Goal: Task Accomplishment & Management: Use online tool/utility

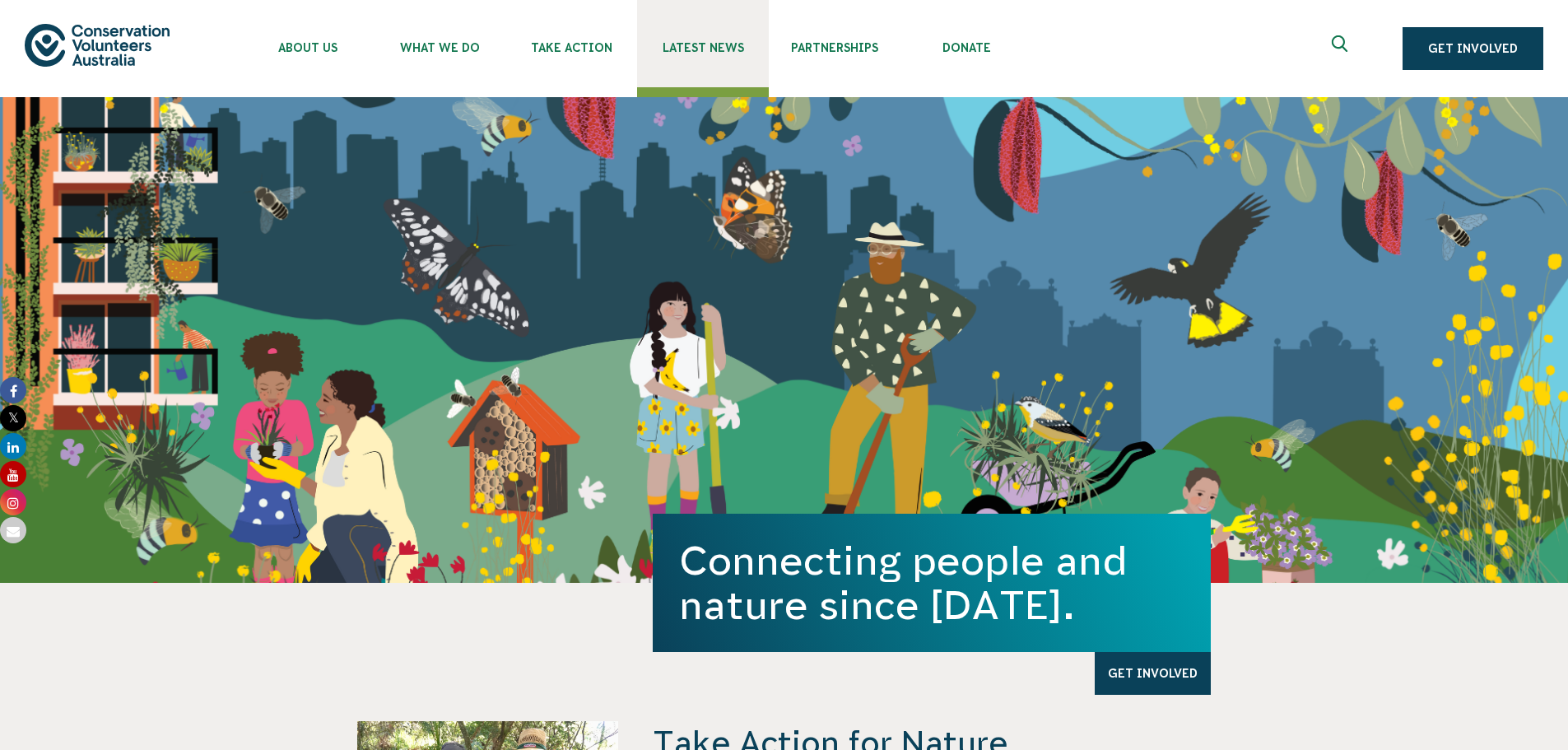
click at [694, 45] on span "Latest News" at bounding box center [703, 48] width 132 height 13
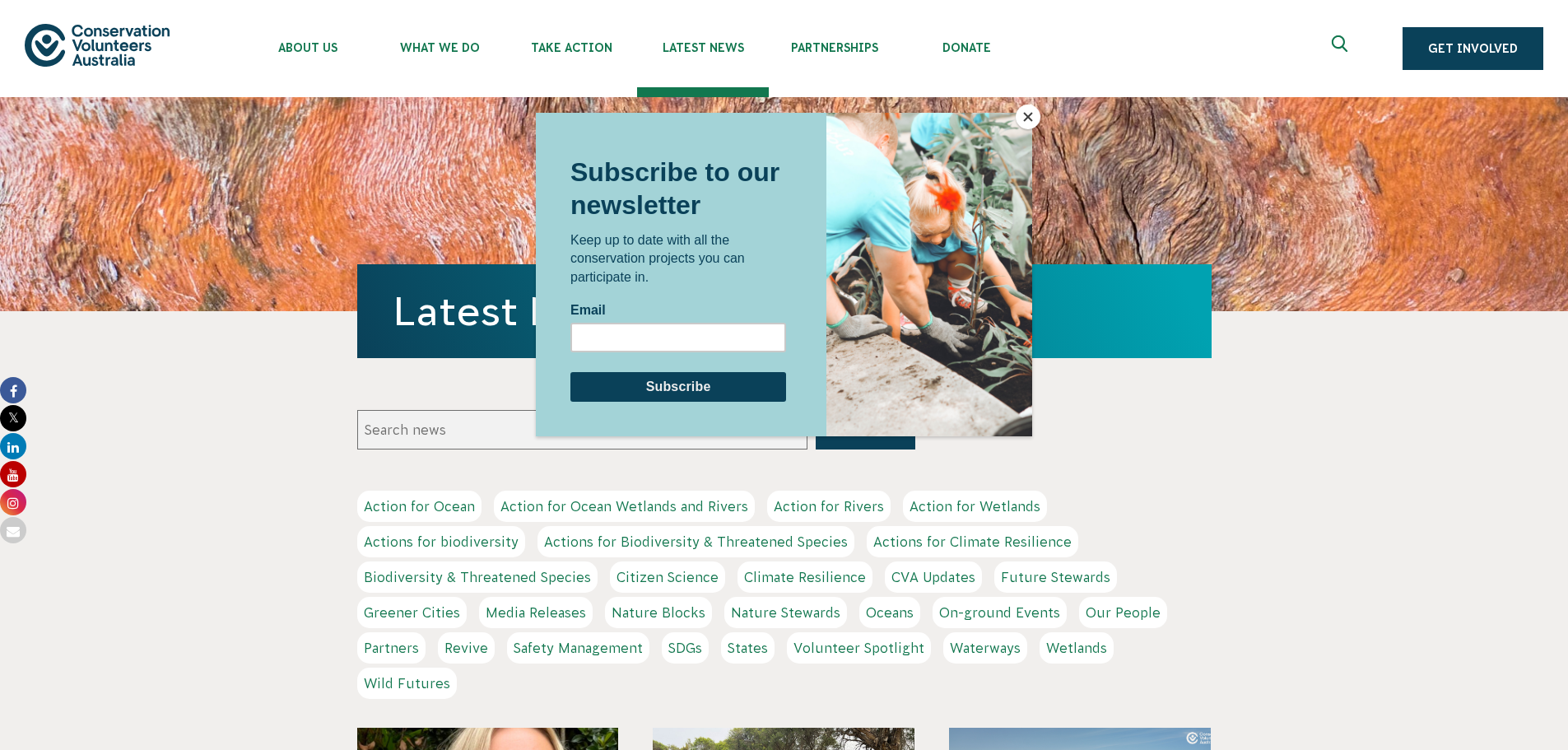
click at [1029, 108] on button "Close" at bounding box center [1028, 117] width 25 height 25
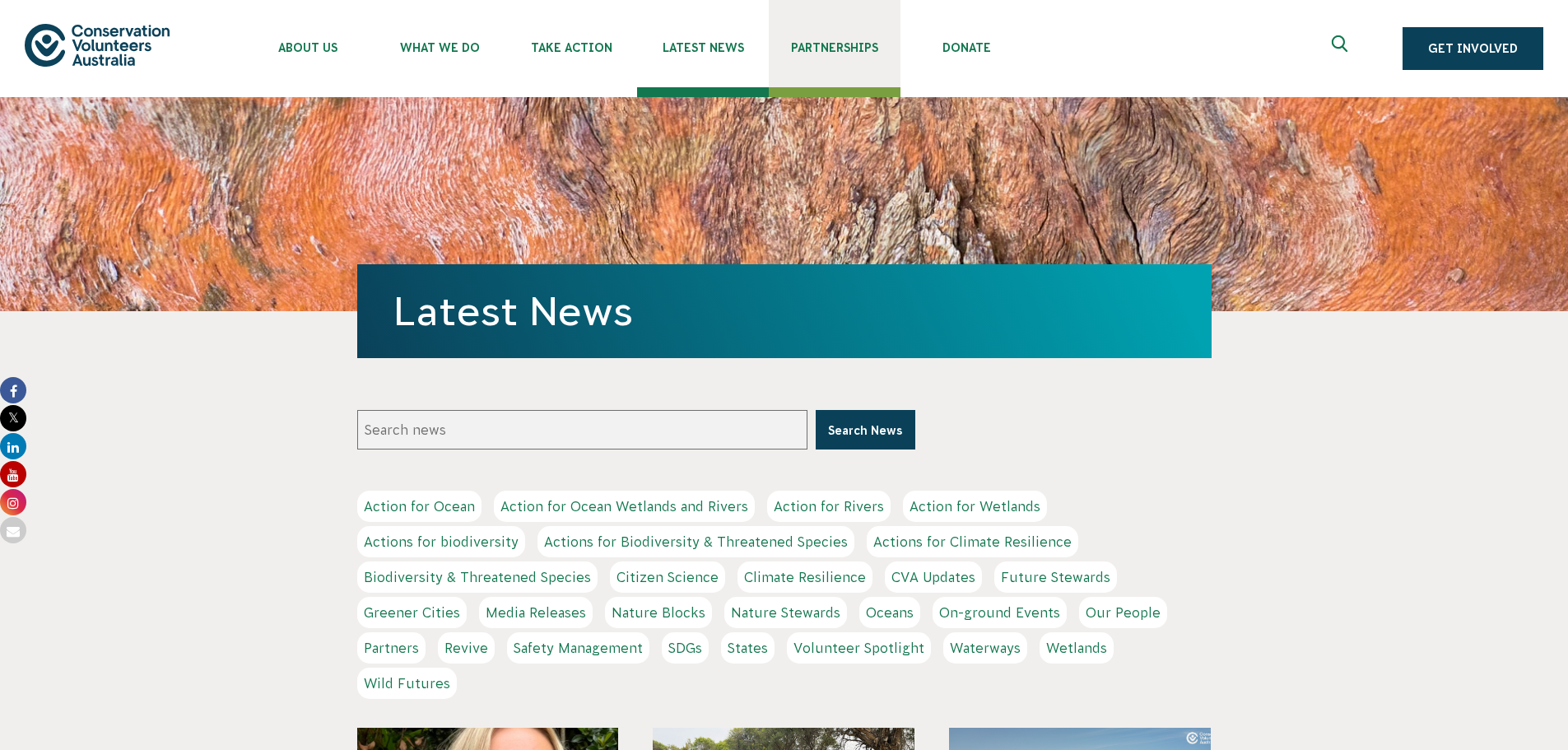
click at [837, 42] on span "Partnerships" at bounding box center [835, 48] width 132 height 13
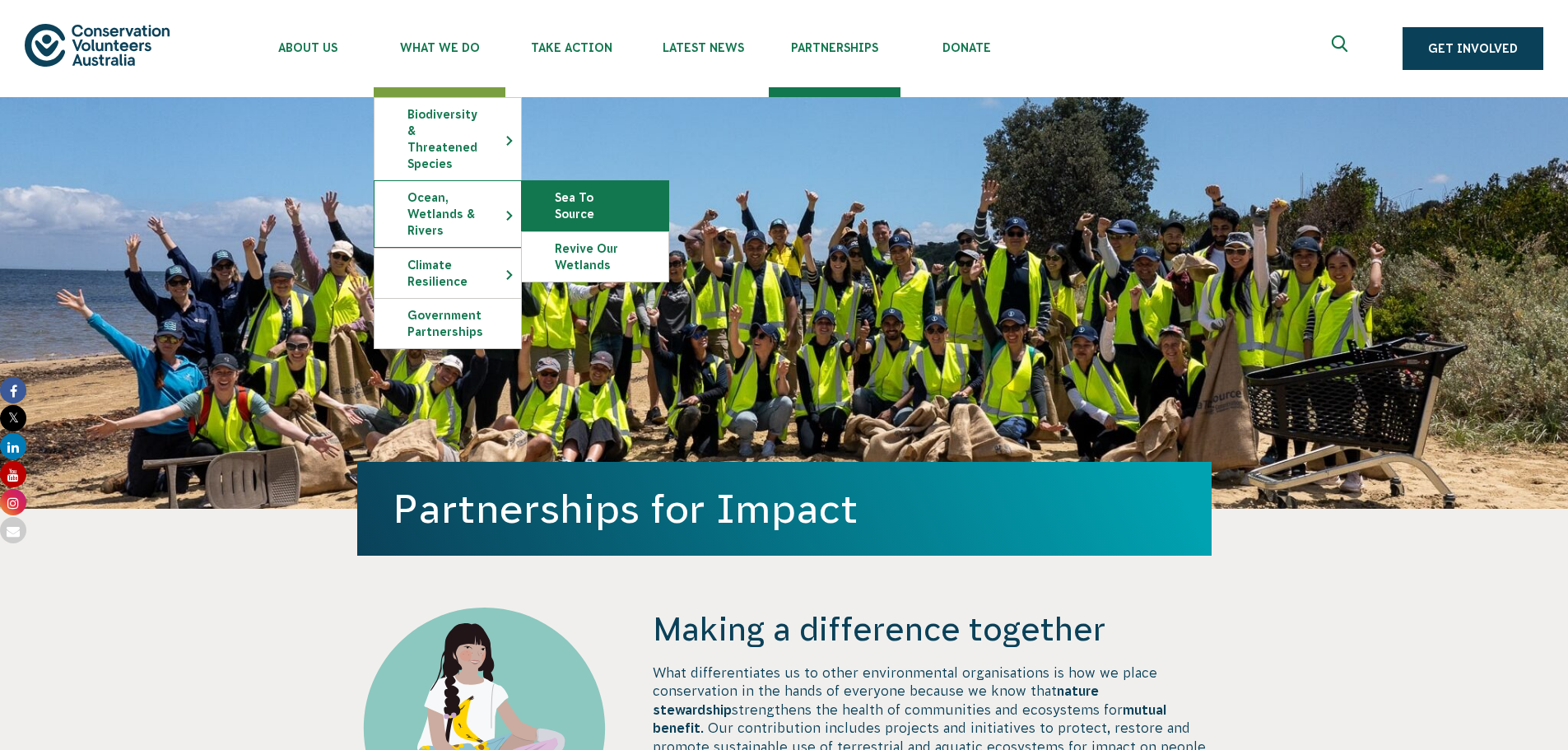
click at [631, 185] on link "Sea To Source" at bounding box center [594, 205] width 146 height 49
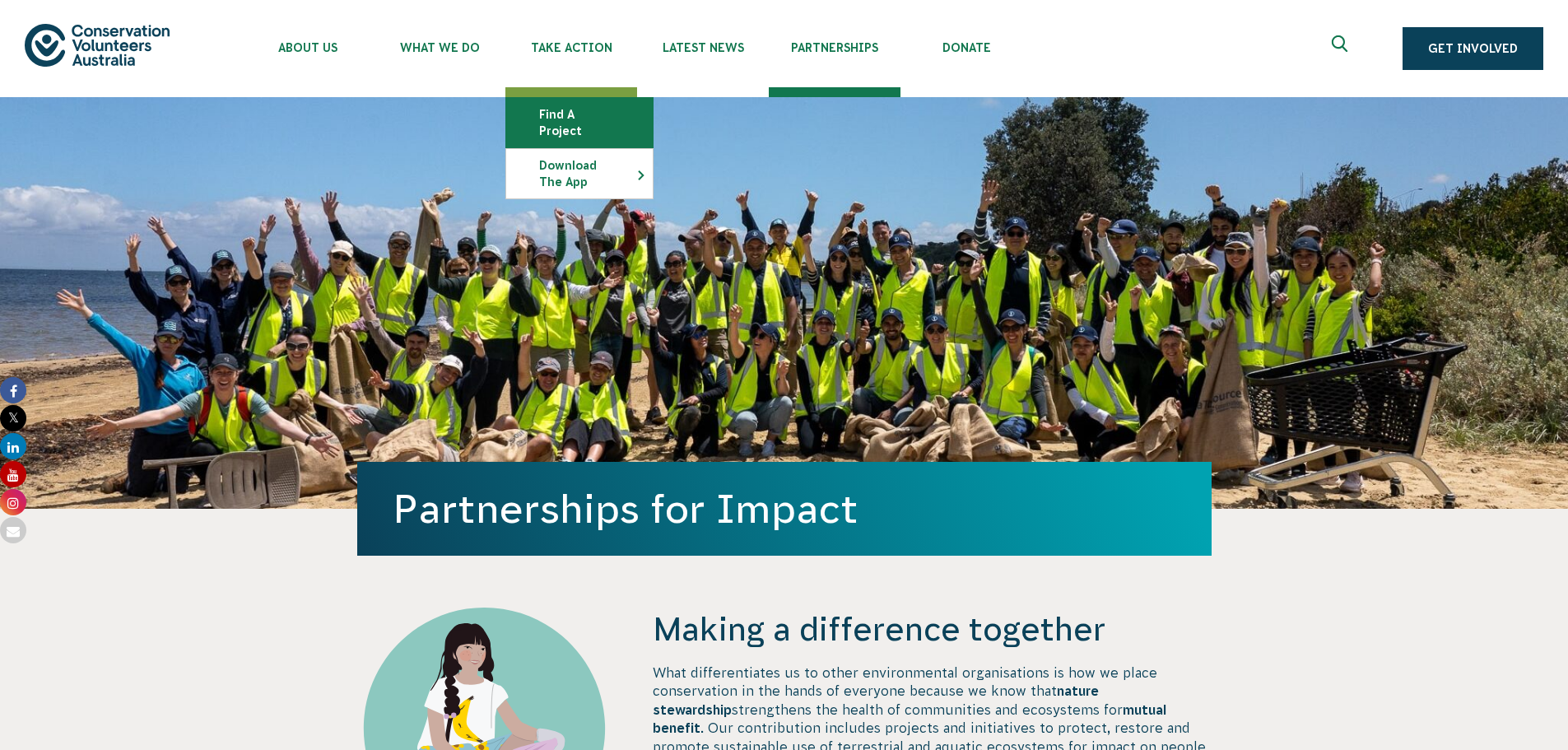
click at [570, 115] on link "Find a project" at bounding box center [579, 122] width 146 height 49
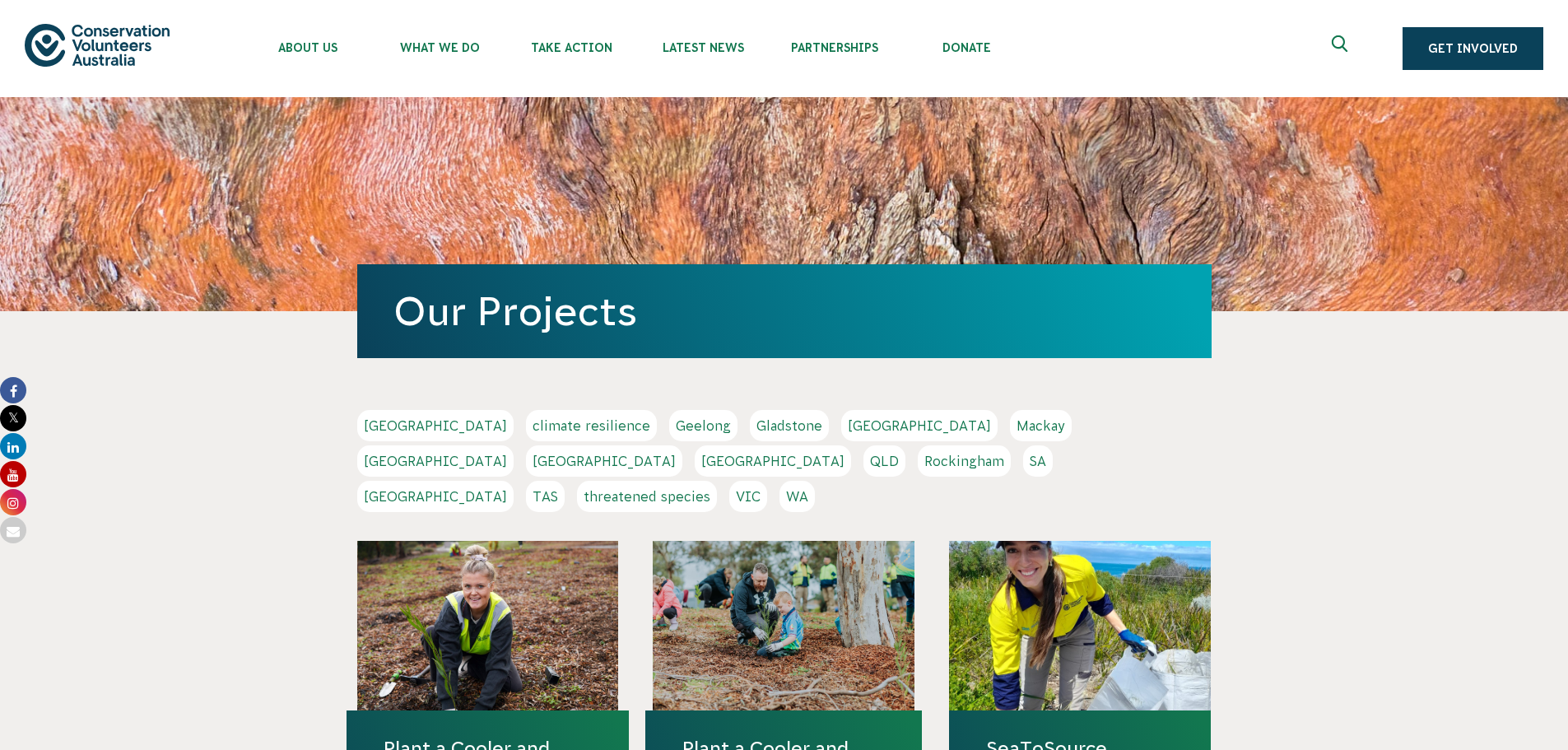
click at [1023, 462] on link "SA" at bounding box center [1037, 460] width 29 height 31
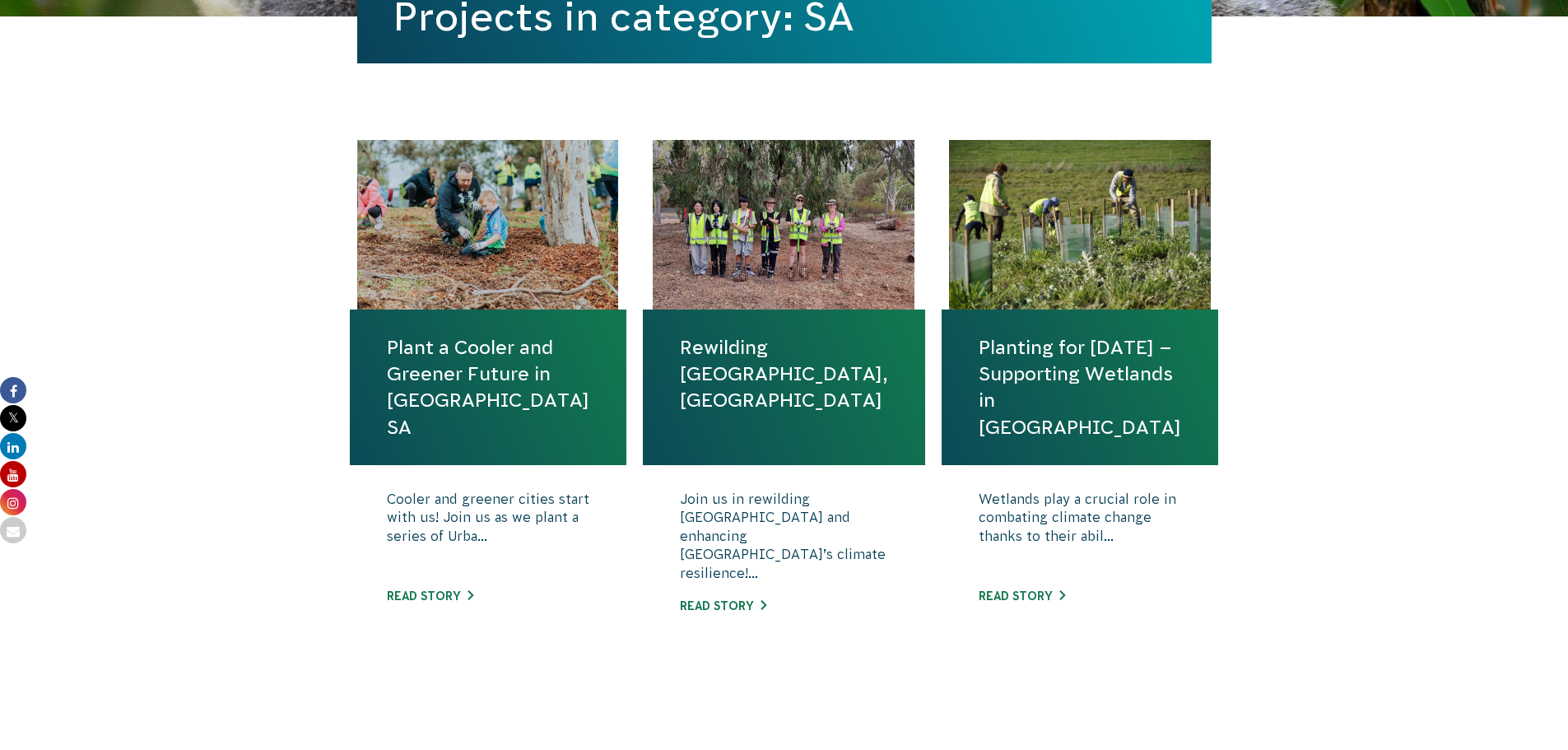
scroll to position [494, 0]
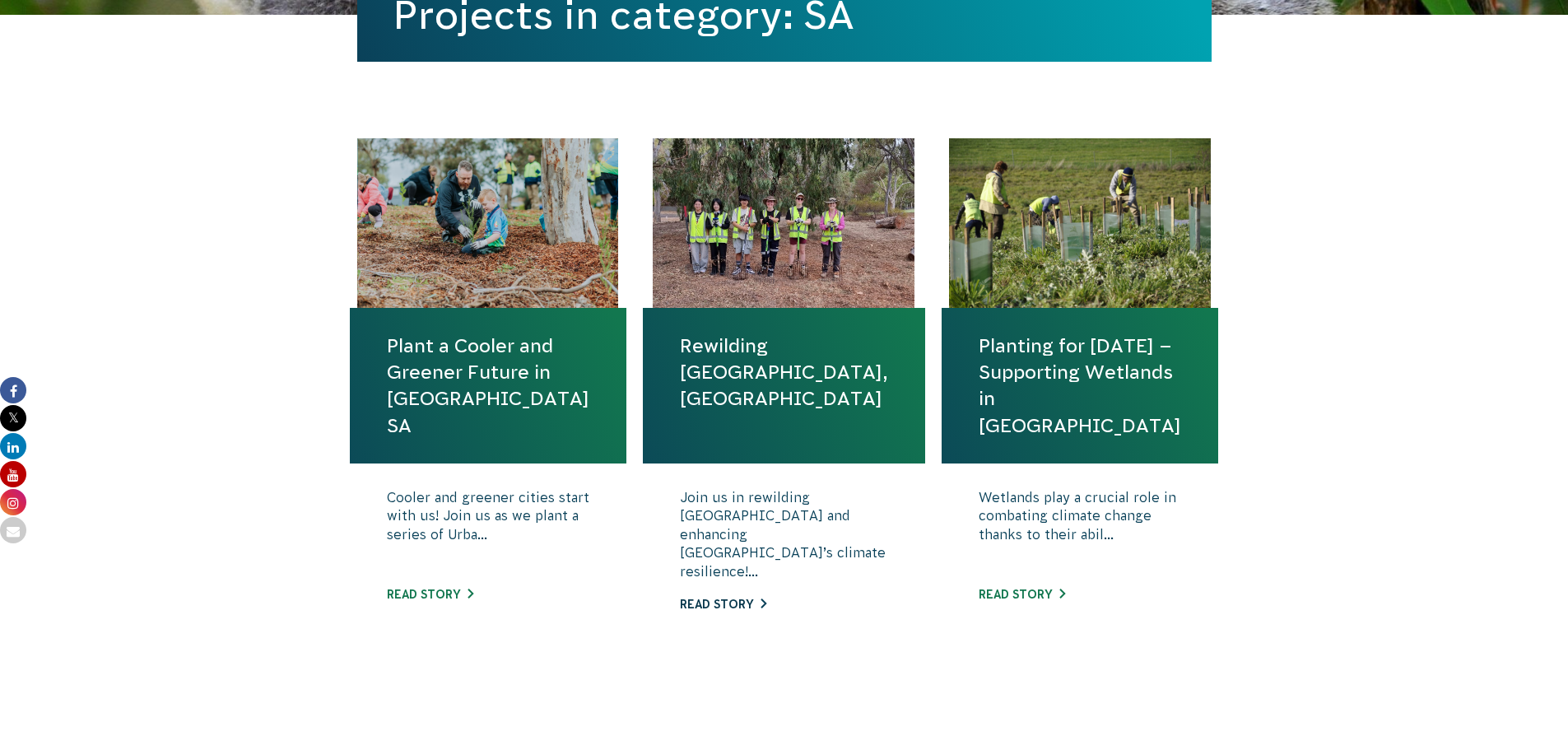
click at [736, 598] on link "Read story" at bounding box center [723, 605] width 87 height 13
click at [1040, 593] on link "Read story" at bounding box center [1022, 595] width 87 height 13
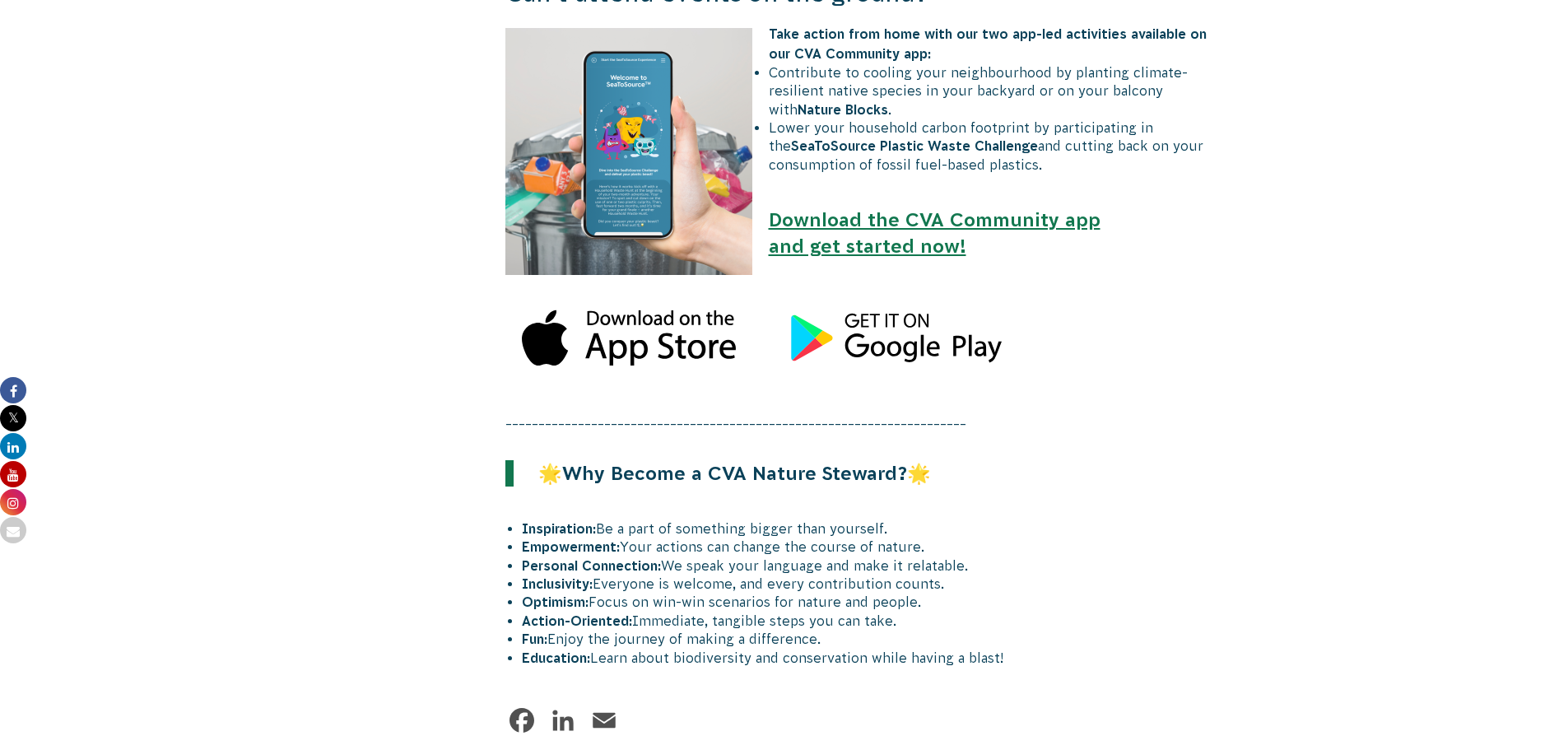
scroll to position [1812, 0]
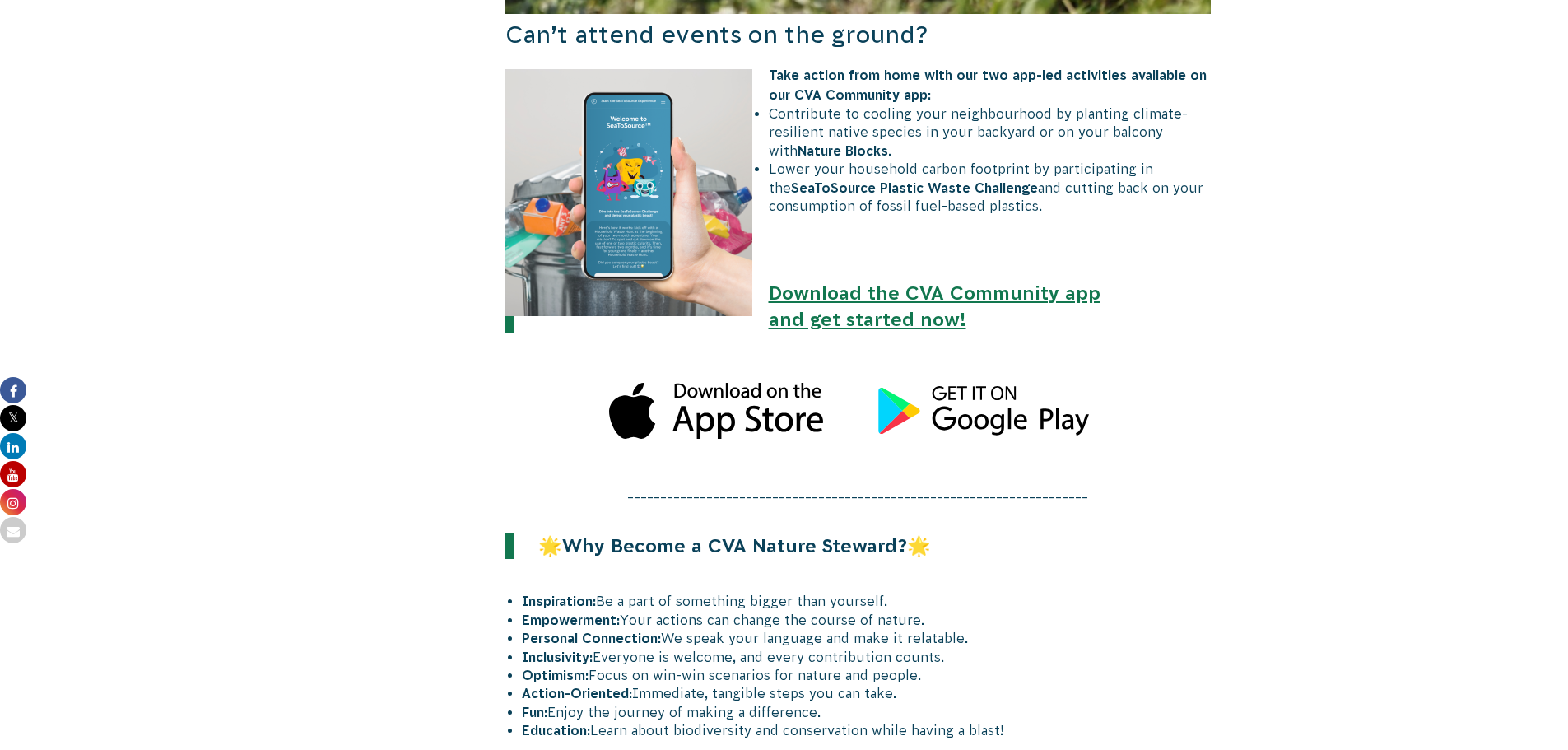
scroll to position [1153, 0]
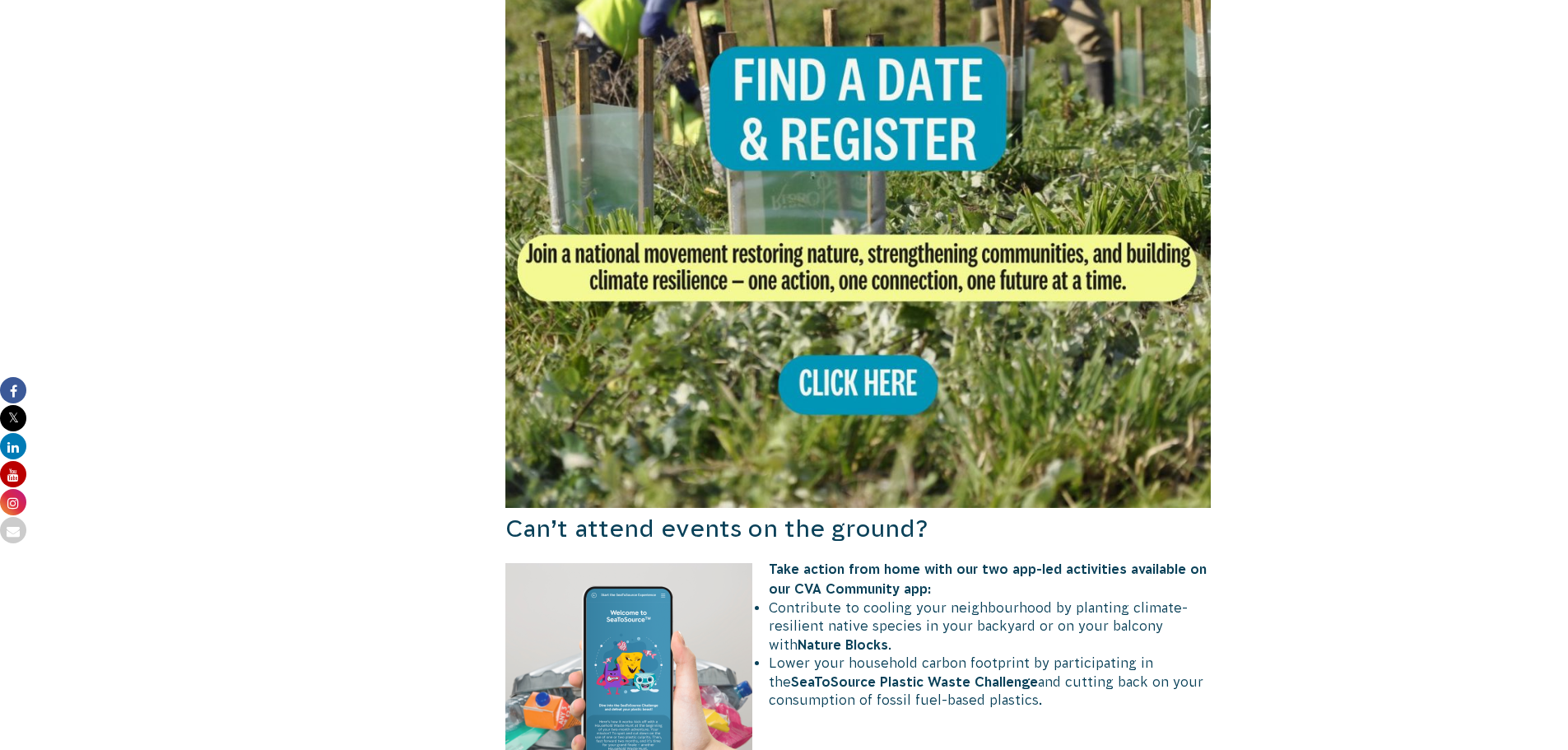
click at [899, 379] on img at bounding box center [858, 155] width 706 height 707
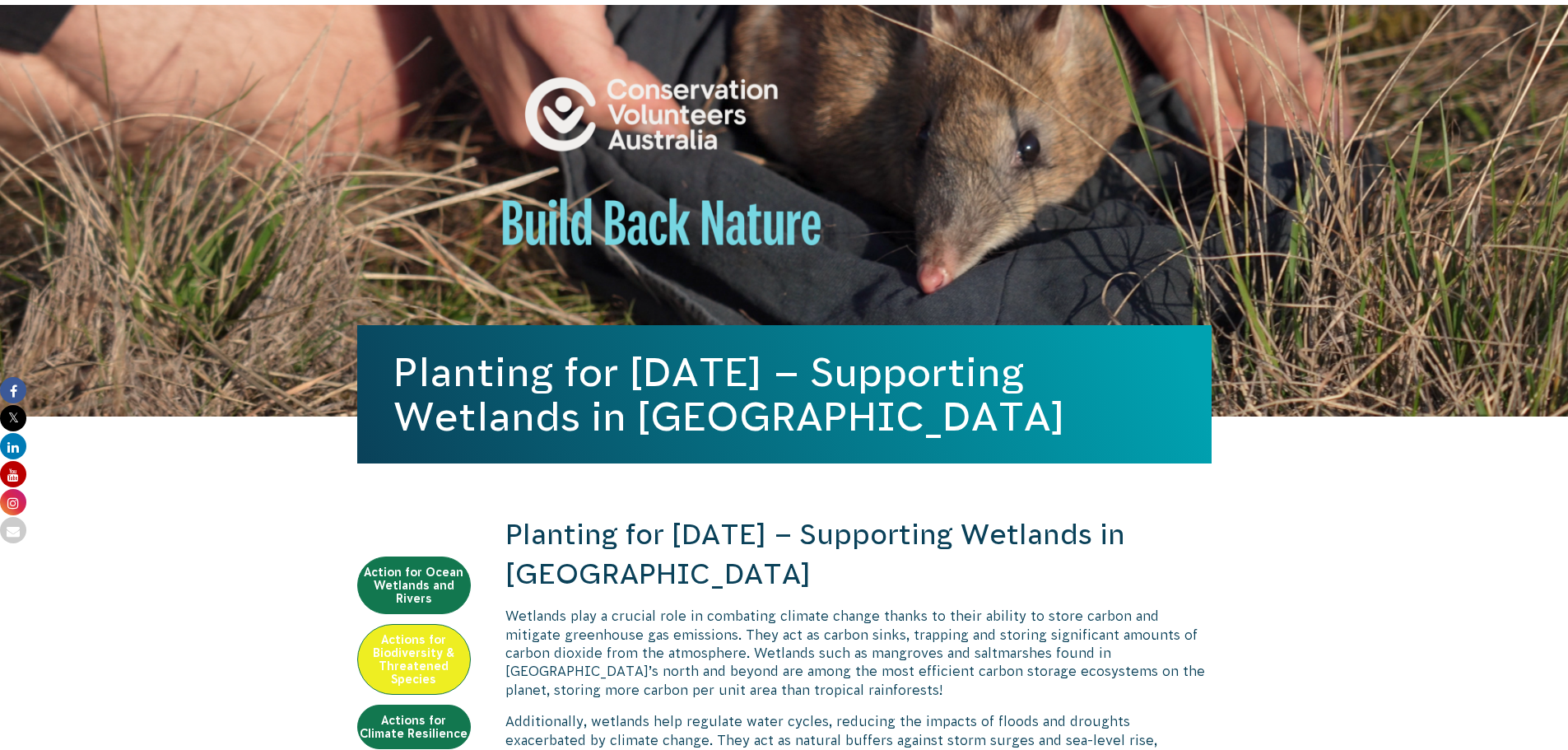
scroll to position [0, 0]
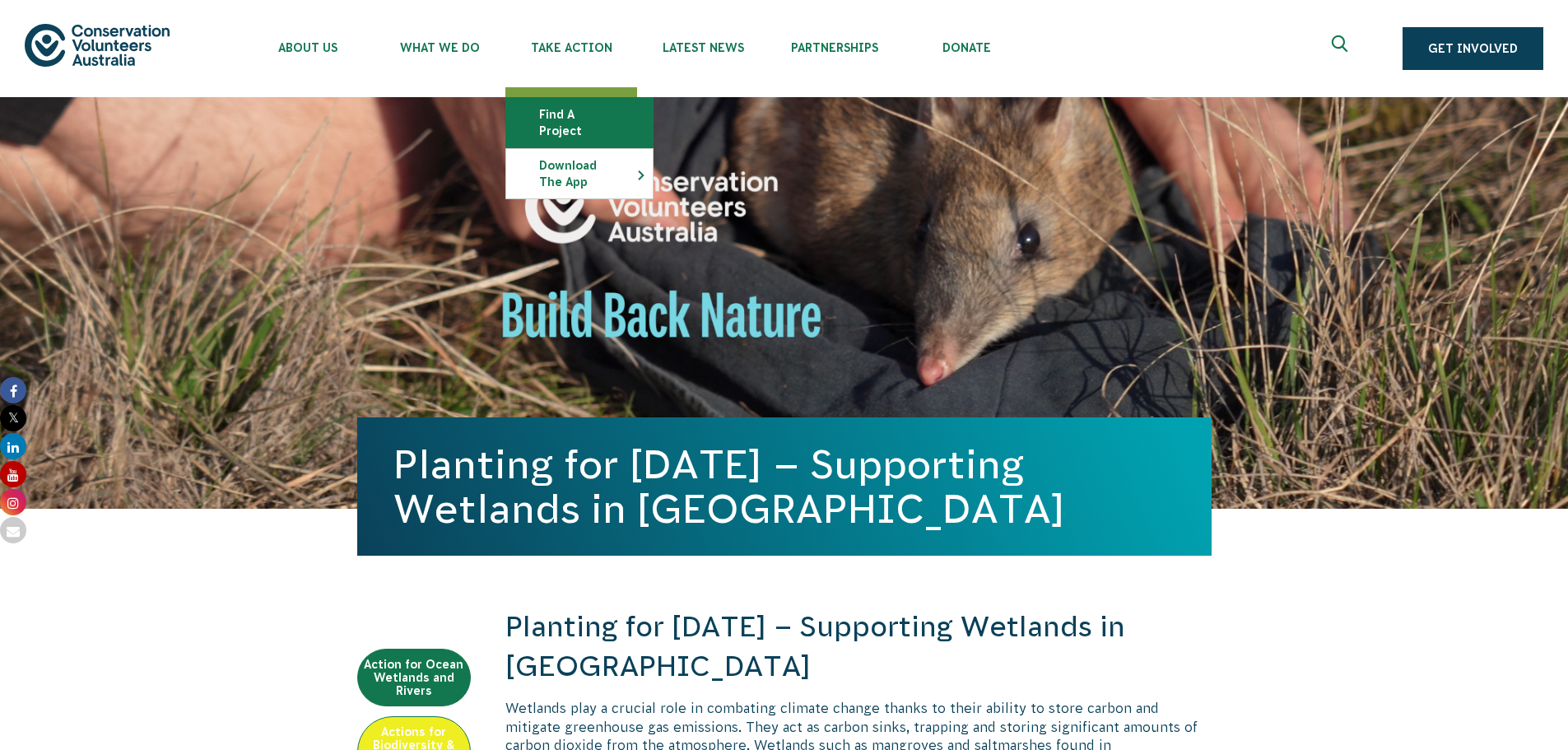
click at [587, 120] on link "Find a project" at bounding box center [579, 122] width 146 height 49
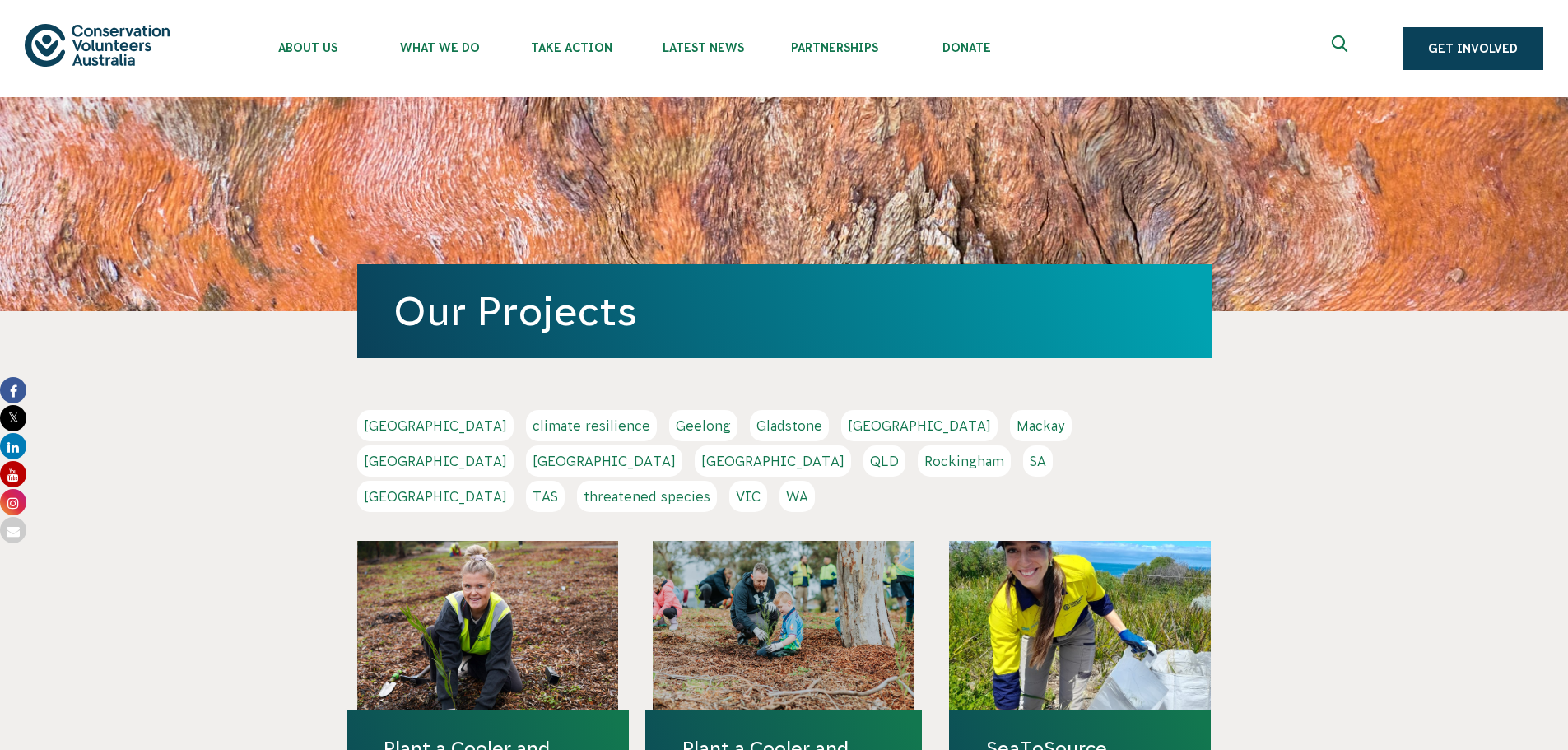
click at [1023, 469] on link "SA" at bounding box center [1037, 460] width 29 height 31
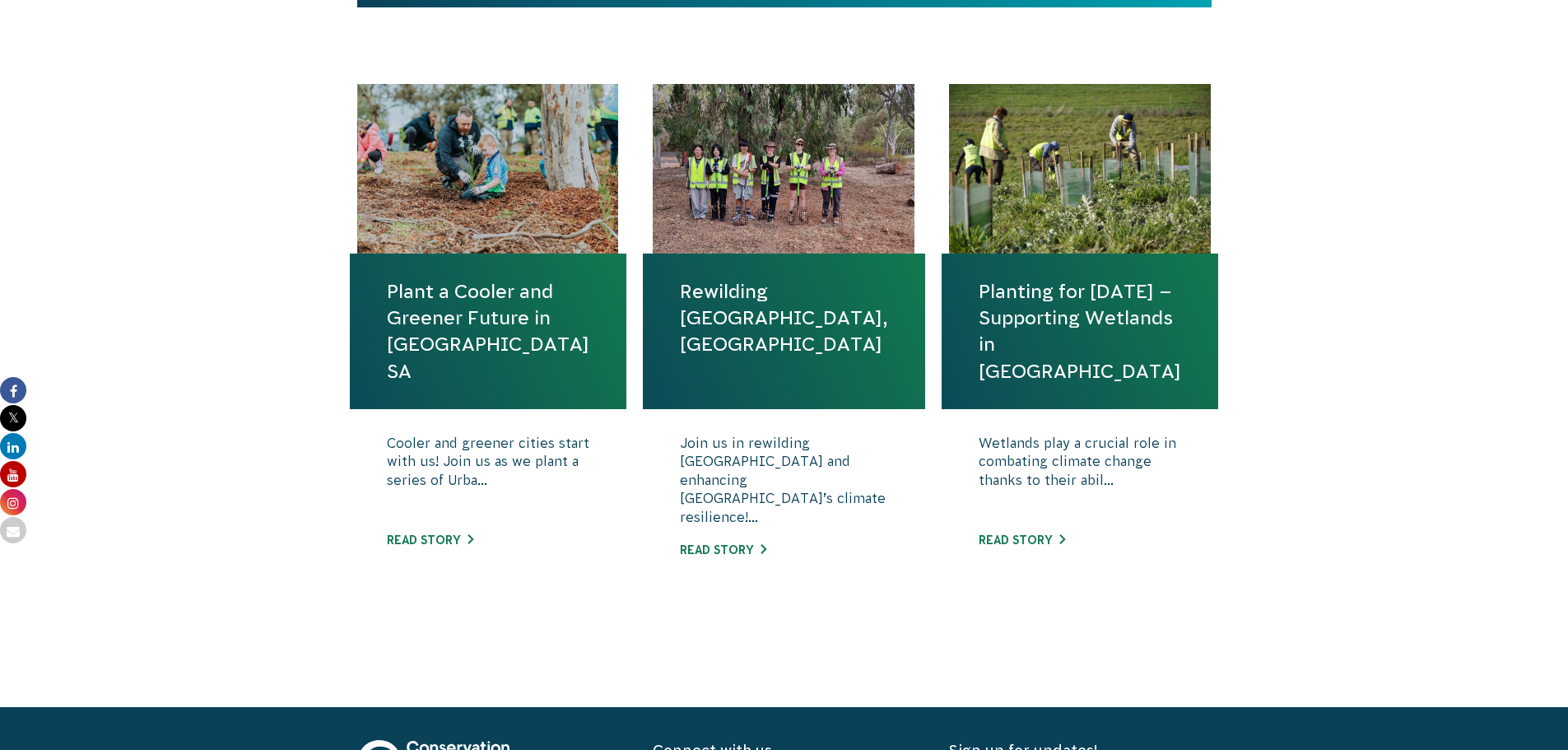
scroll to position [576, 0]
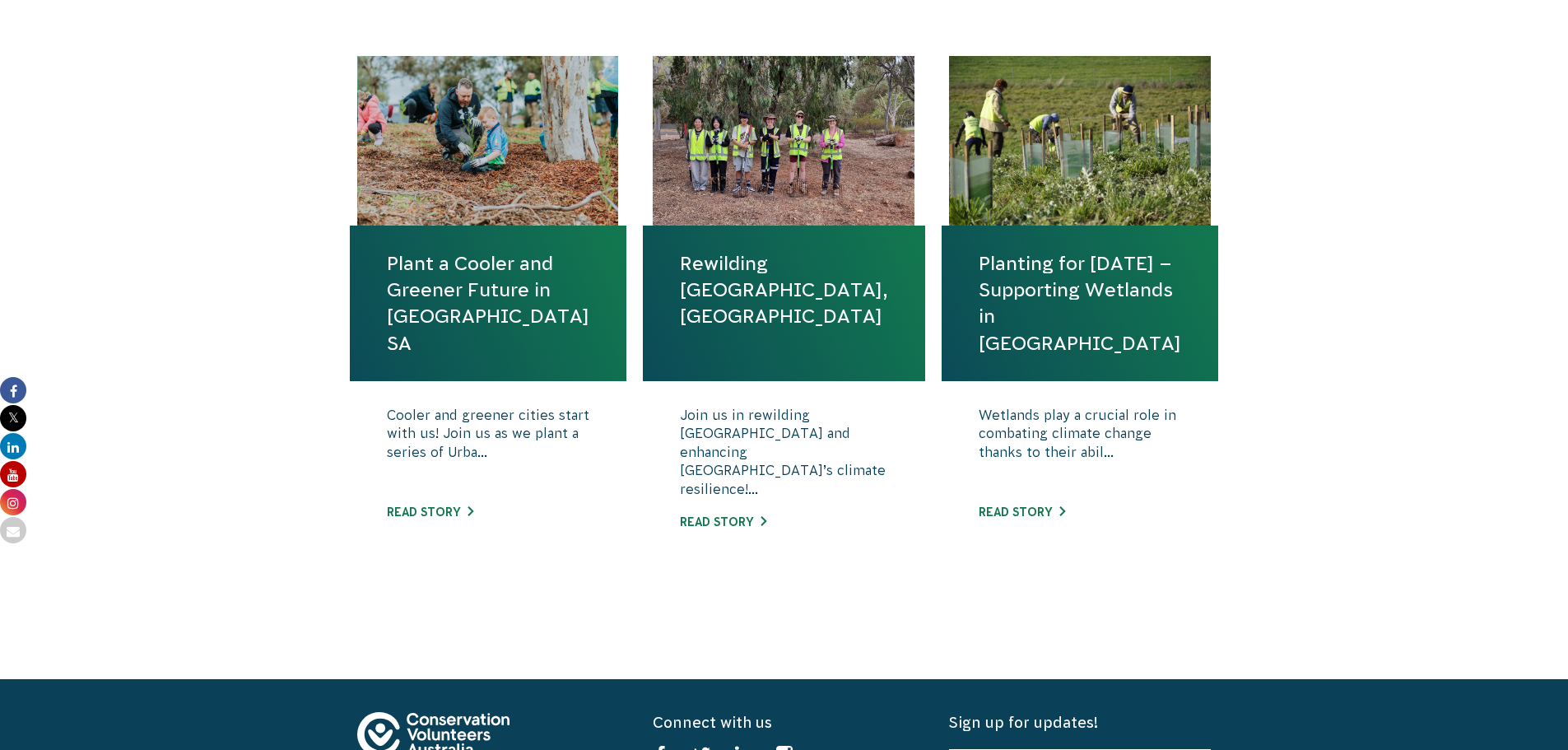
click at [473, 296] on link "Plant a Cooler and Greener Future in [GEOGRAPHIC_DATA] SA" at bounding box center [488, 303] width 202 height 106
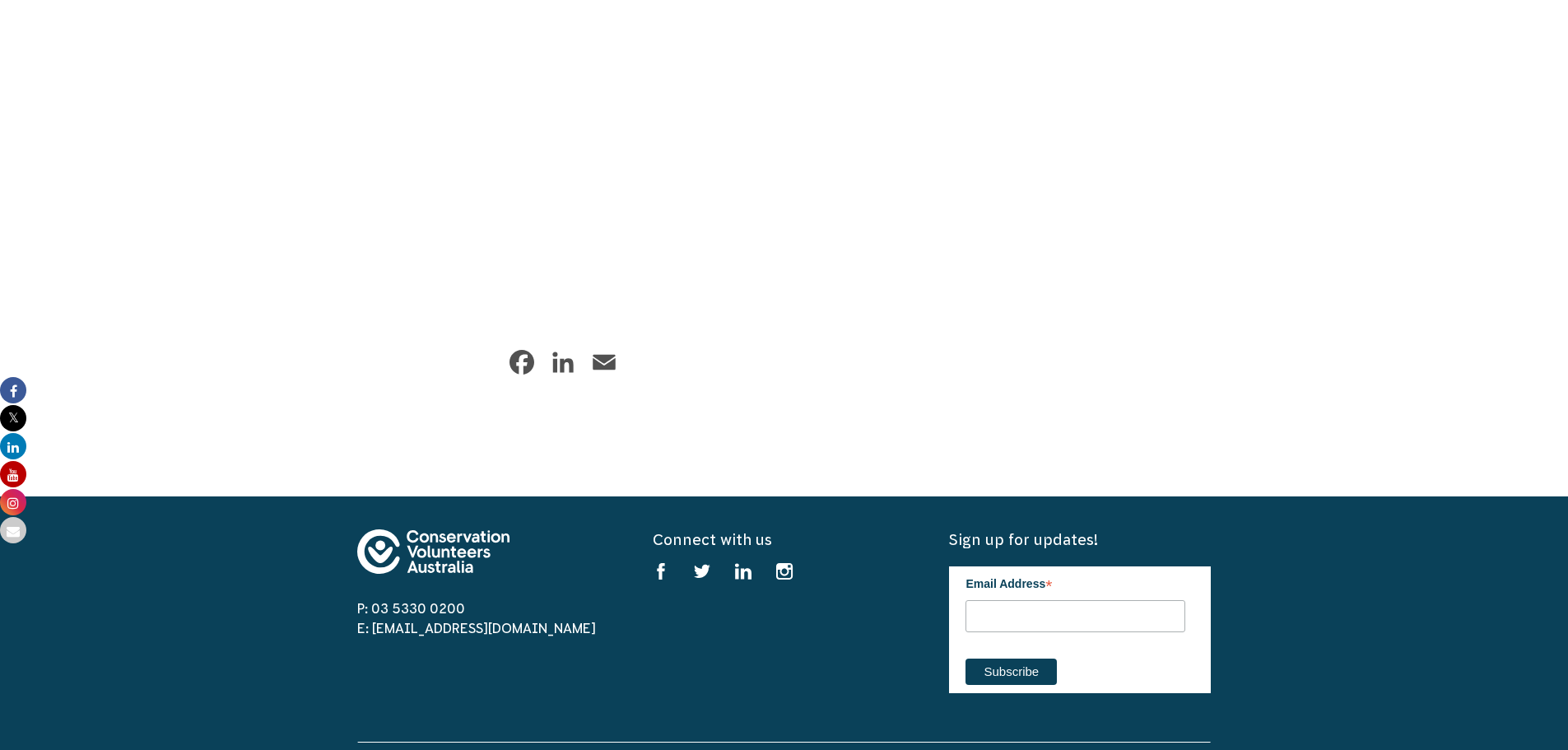
scroll to position [1729, 0]
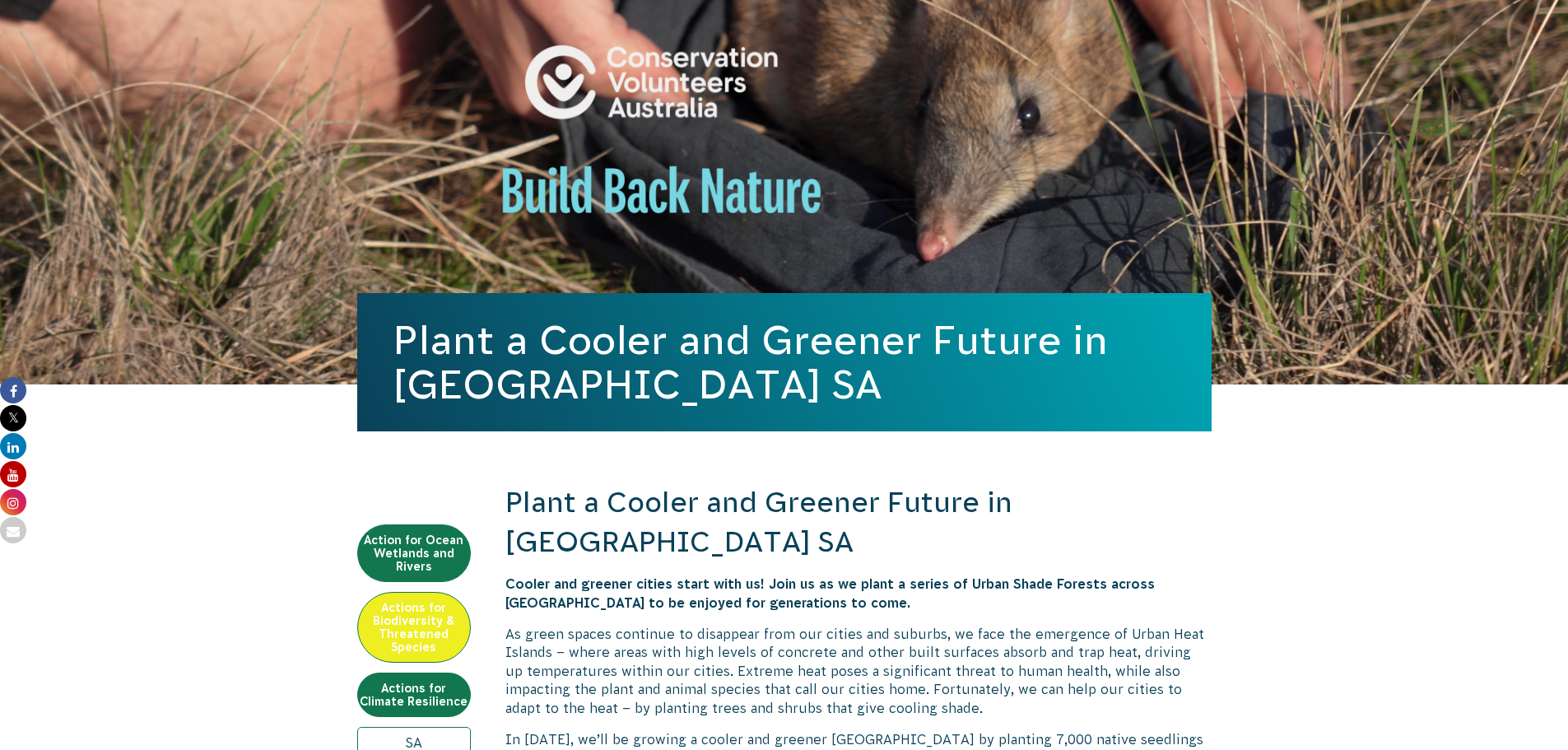
scroll to position [0, 0]
